Goal: Task Accomplishment & Management: Use online tool/utility

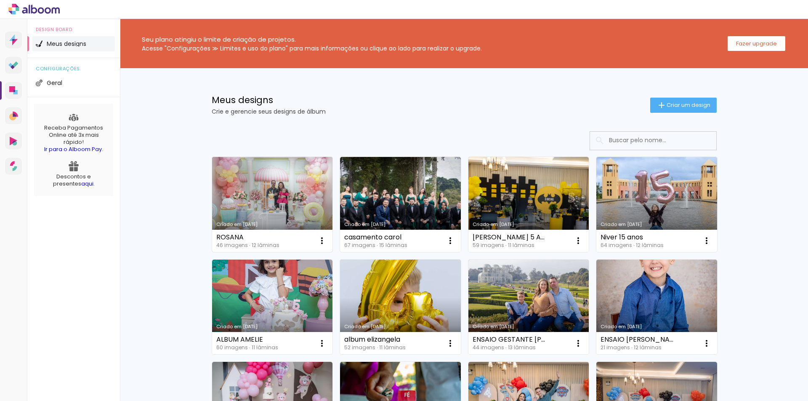
click at [258, 202] on link "Criado em [DATE]" at bounding box center [272, 204] width 121 height 95
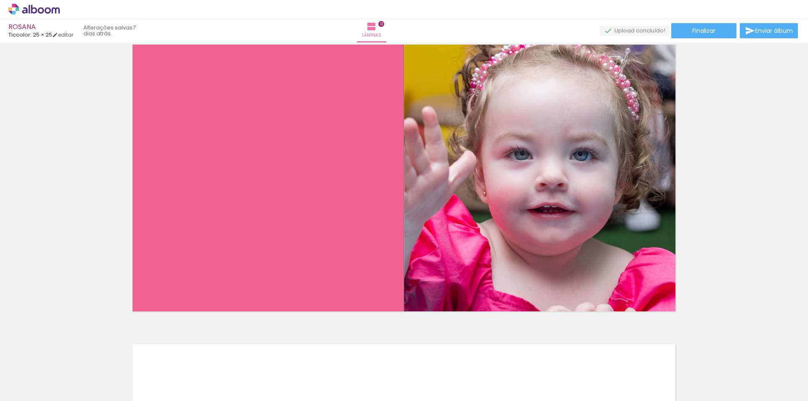
scroll to position [3325, 0]
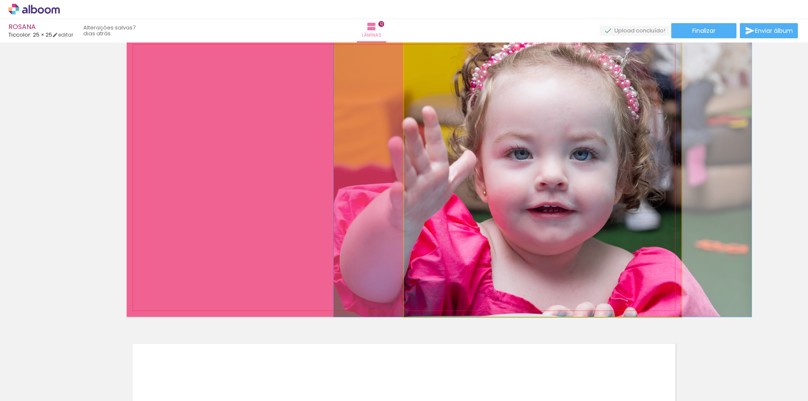
click at [519, 233] on quentale-photo at bounding box center [542, 177] width 277 height 279
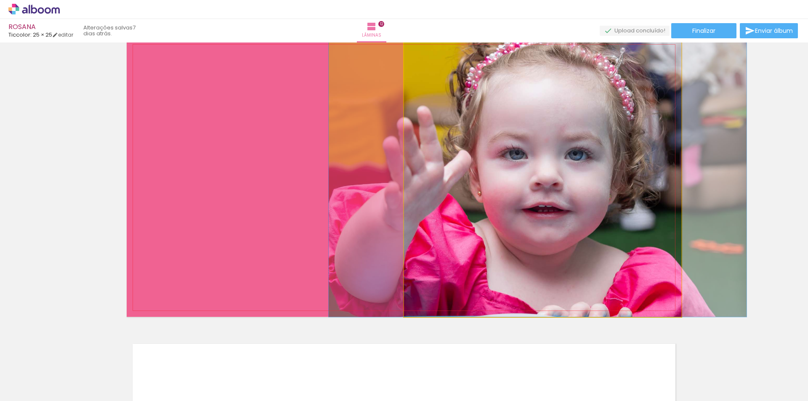
drag, startPoint x: 539, startPoint y: 228, endPoint x: 534, endPoint y: 234, distance: 8.1
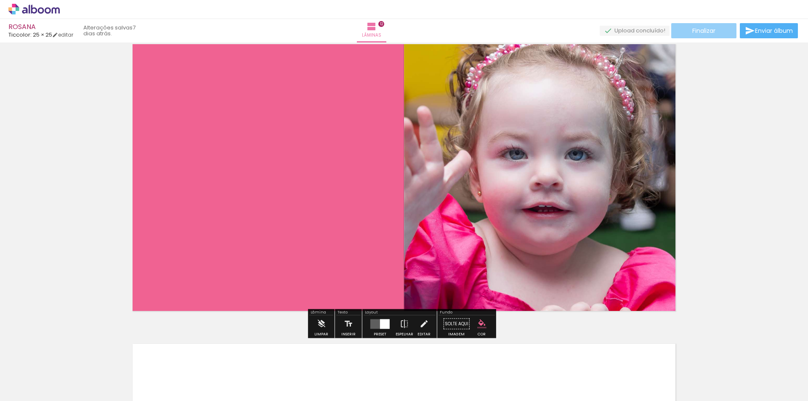
click at [710, 30] on span "Finalizar" at bounding box center [703, 31] width 23 height 6
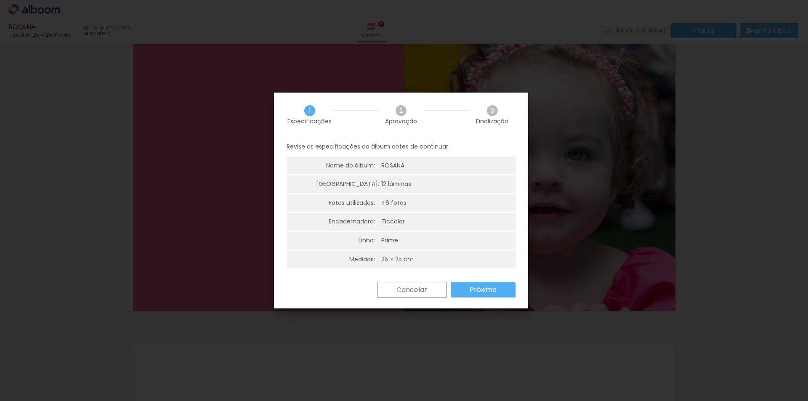
click at [497, 291] on paper-button "Próximo" at bounding box center [483, 289] width 65 height 15
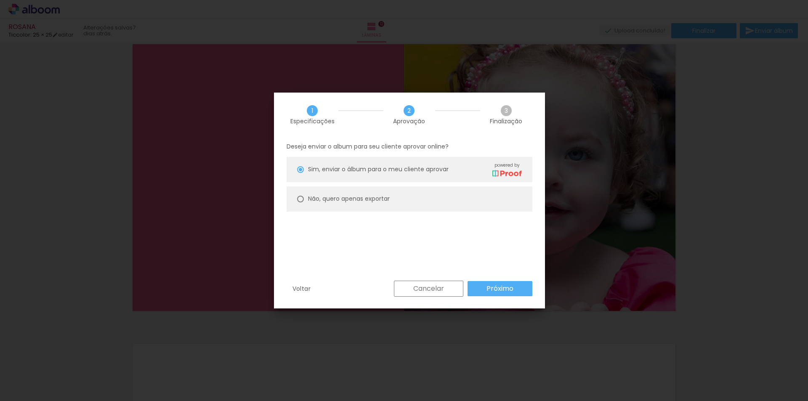
click at [298, 173] on div at bounding box center [300, 169] width 7 height 7
type paper-radio-button "on"
click at [0, 0] on slot "Próximo" at bounding box center [0, 0] width 0 height 0
type input "Alta, 300 DPI"
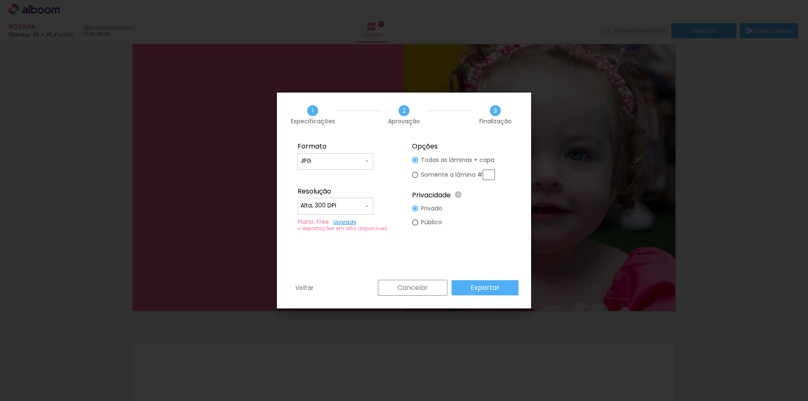
click at [0, 0] on slot "Exportar" at bounding box center [0, 0] width 0 height 0
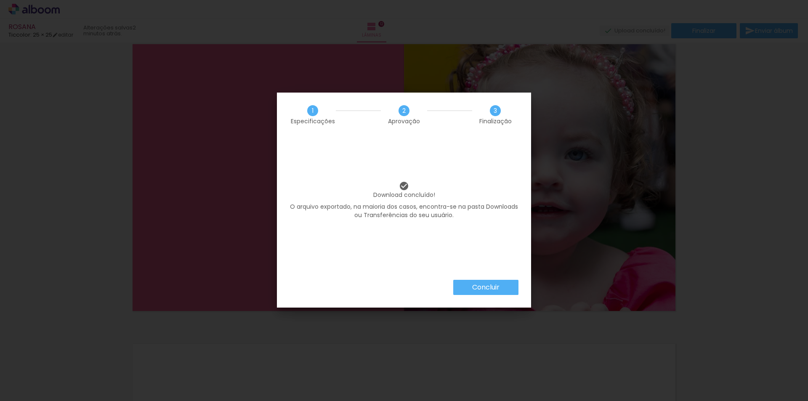
click at [0, 0] on slot "Concluir" at bounding box center [0, 0] width 0 height 0
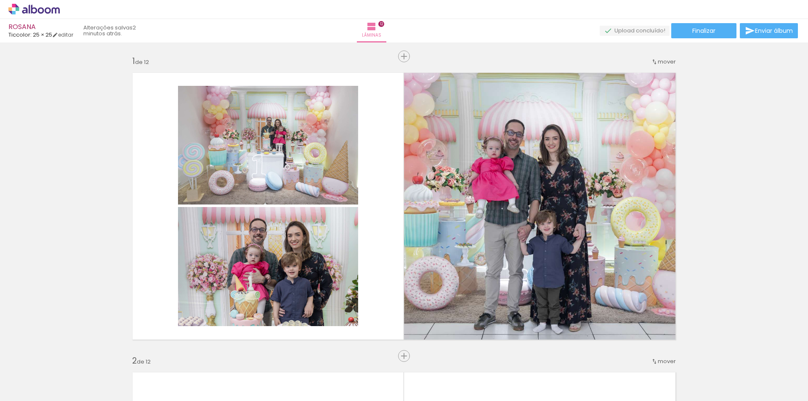
scroll to position [3325, 0]
